Goal: Transaction & Acquisition: Purchase product/service

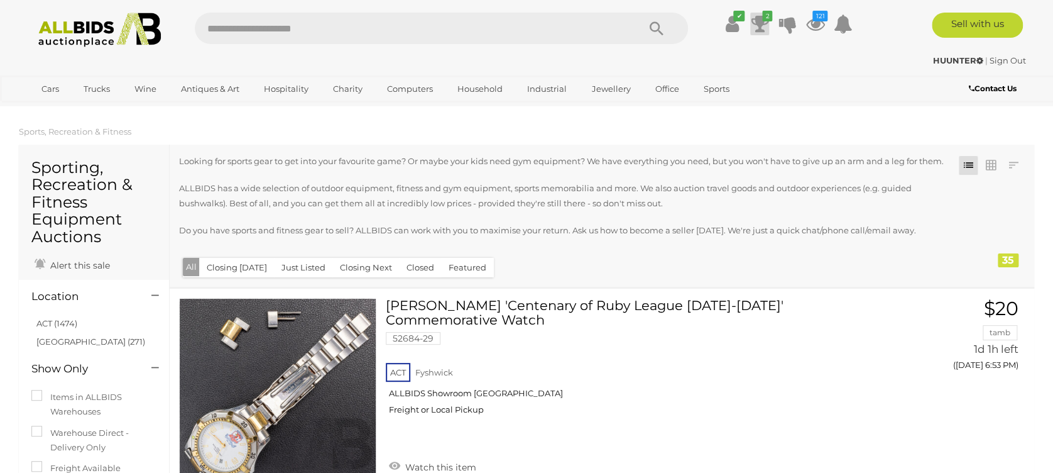
click at [760, 15] on icon at bounding box center [760, 24] width 18 height 23
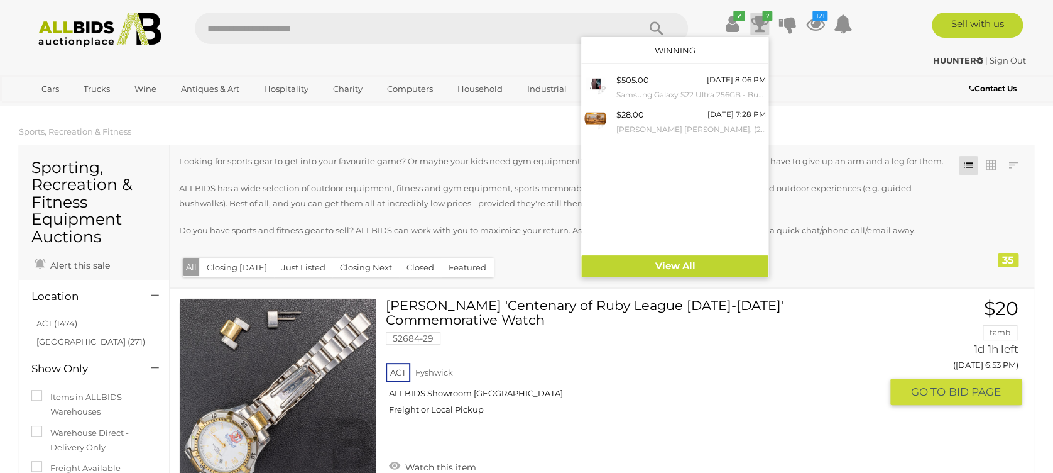
drag, startPoint x: 707, startPoint y: 402, endPoint x: 706, endPoint y: 352, distance: 50.3
click at [708, 402] on div "ACT [GEOGRAPHIC_DATA] ALLBIDS Showroom Fyshwick Freight or Local Pickup" at bounding box center [633, 392] width 495 height 65
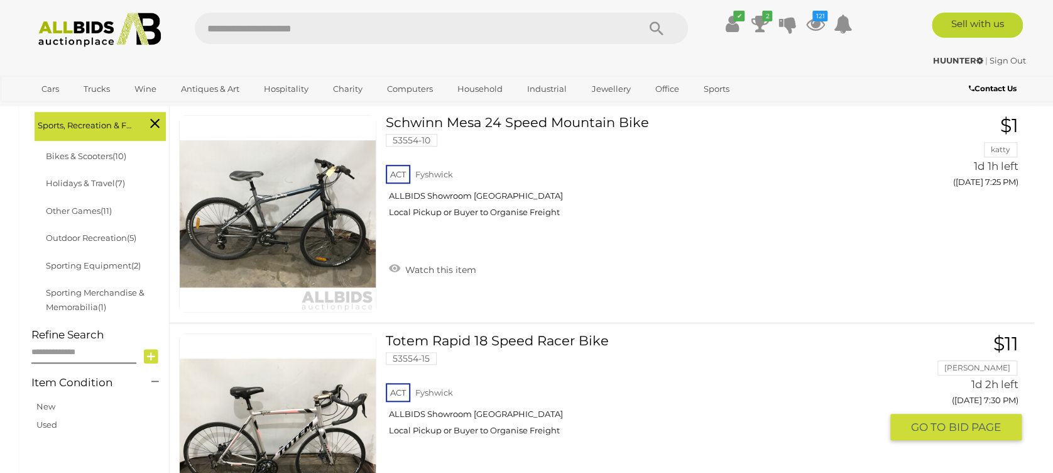
scroll to position [503, 0]
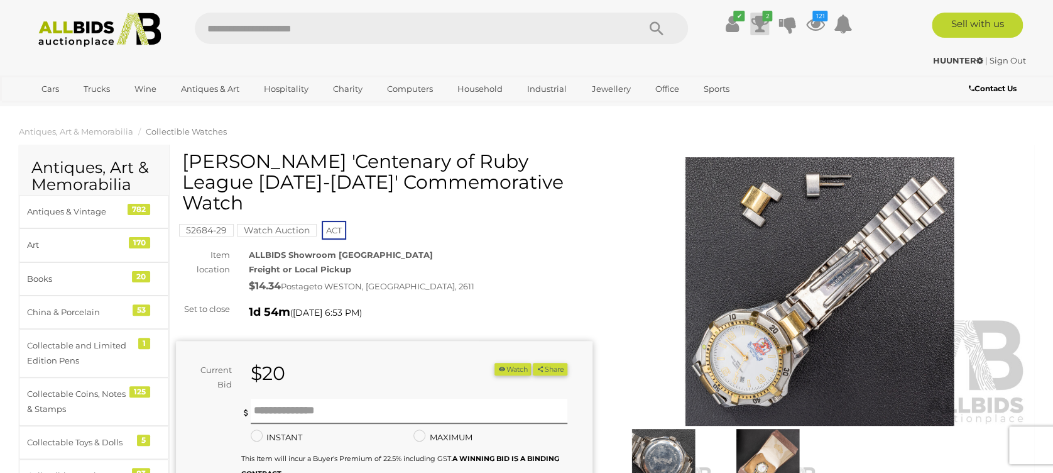
click at [757, 19] on icon at bounding box center [760, 24] width 18 height 23
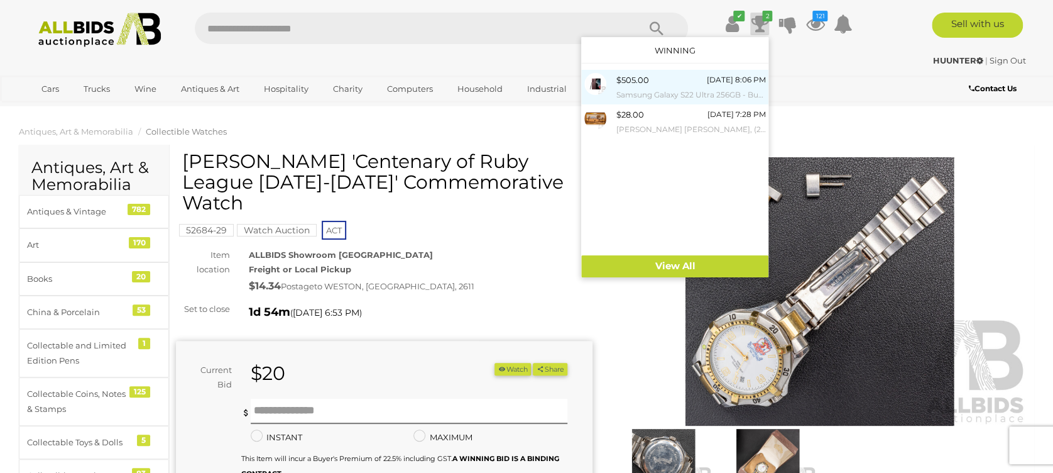
click at [646, 84] on div "$505.00" at bounding box center [632, 80] width 33 height 14
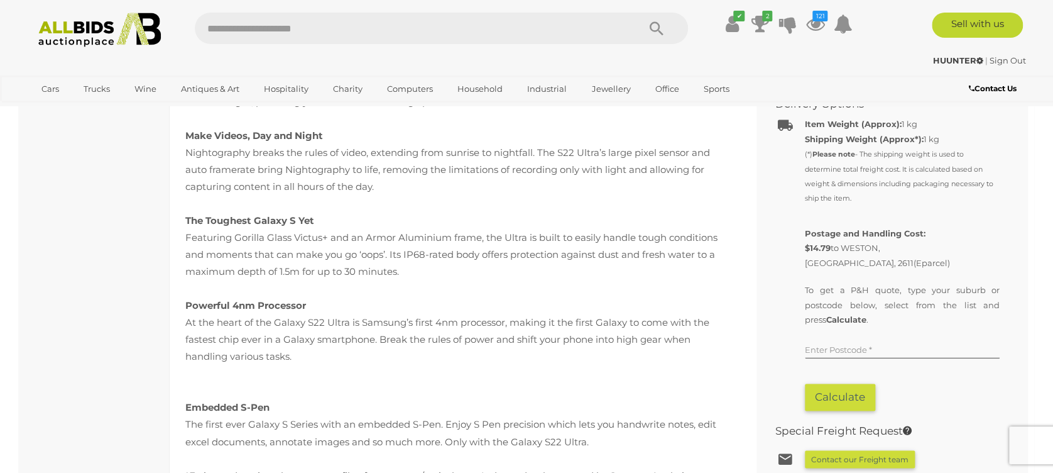
scroll to position [586, 0]
